Goal: Use online tool/utility: Utilize a website feature to perform a specific function

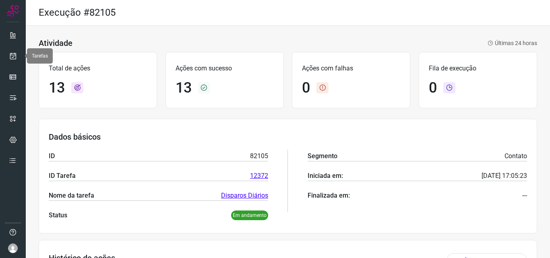
click at [17, 55] on link at bounding box center [13, 56] width 16 height 16
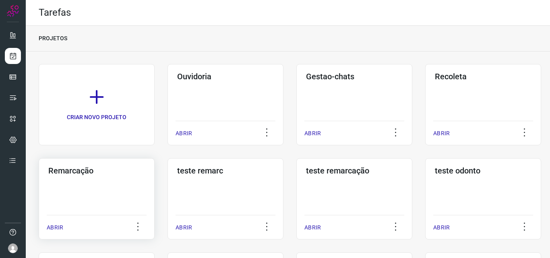
click at [116, 174] on h3 "Remarcação" at bounding box center [96, 171] width 97 height 10
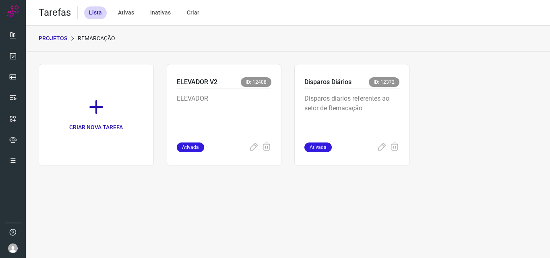
click at [397, 93] on div "Disparos diarios referentes ao setor de Remacação" at bounding box center [351, 116] width 95 height 54
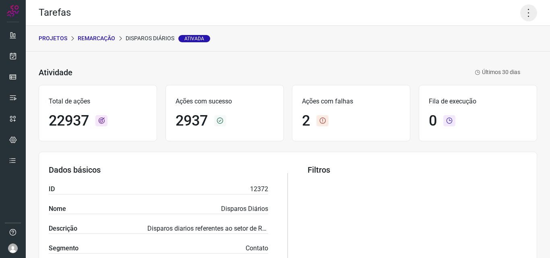
click at [522, 11] on icon at bounding box center [528, 12] width 17 height 17
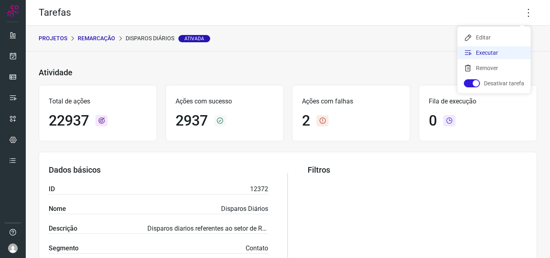
click at [495, 47] on li "Executar" at bounding box center [493, 52] width 73 height 13
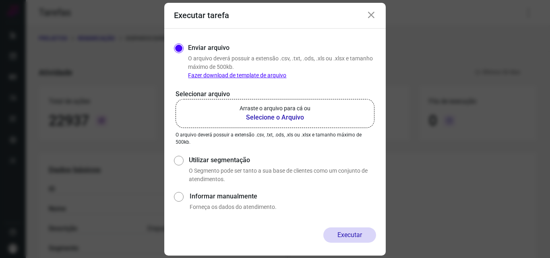
click at [321, 102] on label "Arraste o arquivo para cá ou Selecione o Arquivo" at bounding box center [274, 113] width 199 height 29
click at [0, 0] on input "Arraste o arquivo para cá ou Selecione o Arquivo" at bounding box center [0, 0] width 0 height 0
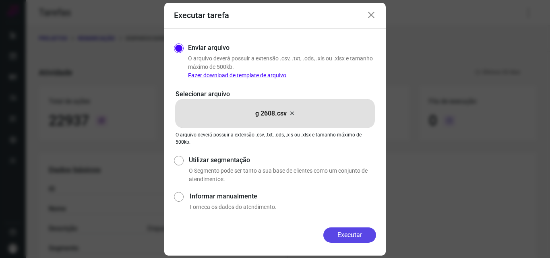
click at [343, 235] on button "Executar" at bounding box center [349, 234] width 53 height 15
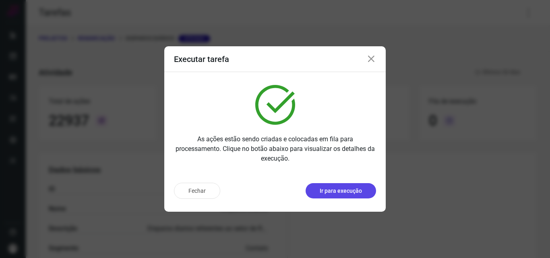
click at [346, 193] on p "Ir para execução" at bounding box center [341, 191] width 42 height 8
